Goal: Task Accomplishment & Management: Manage account settings

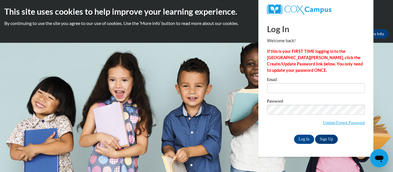
type input "[EMAIL_ADDRESS][DOMAIN_NAME]"
click at [304, 137] on input "Log In" at bounding box center [304, 139] width 20 height 9
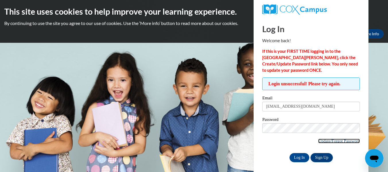
click at [341, 141] on link "Update/Forgot Password" at bounding box center [340, 141] width 42 height 5
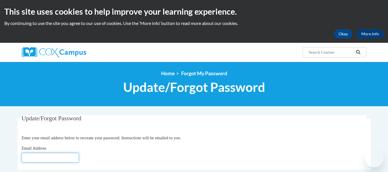
click at [46, 156] on input "Email Address" at bounding box center [51, 158] width 58 height 10
type input "[EMAIL_ADDRESS][DOMAIN_NAME]"
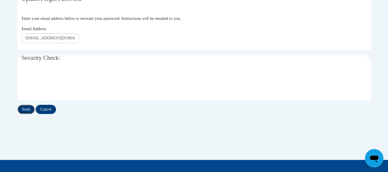
click at [24, 110] on input "Send" at bounding box center [26, 109] width 17 height 9
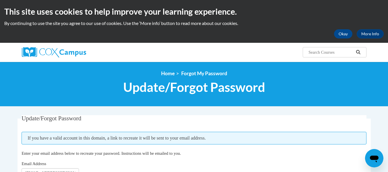
scroll to position [12, 0]
